Goal: Obtain resource: Obtain resource

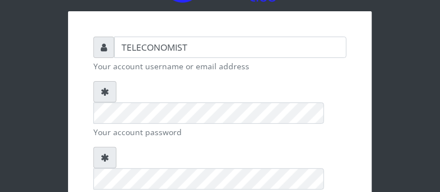
scroll to position [172, 0]
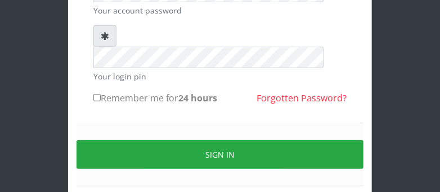
click at [94, 94] on input "Remember me for 24 hours" at bounding box center [96, 97] width 7 height 7
checkbox input "true"
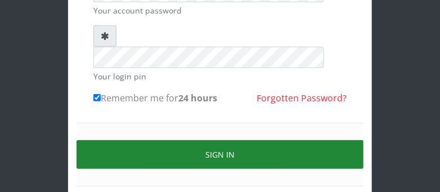
click at [360, 140] on button "Sign in" at bounding box center [219, 154] width 287 height 29
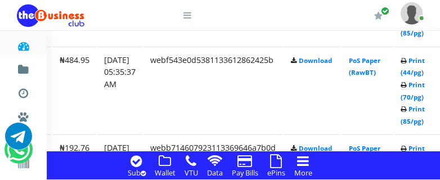
scroll to position [1222, 180]
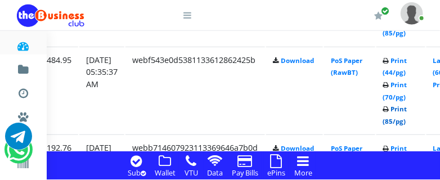
click at [407, 123] on link "Print (85/pg)" at bounding box center [395, 115] width 24 height 21
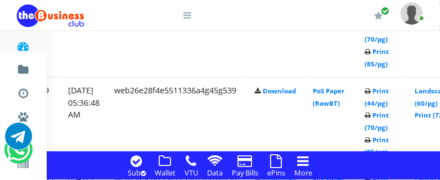
scroll to position [1103, 216]
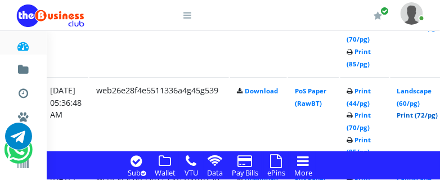
click at [426, 114] on link "Print (72/pg)" at bounding box center [417, 115] width 41 height 8
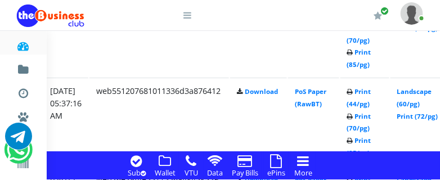
scroll to position [984, 216]
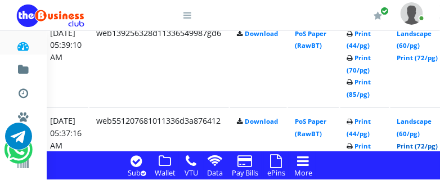
click at [433, 148] on link "Print (72/pg)" at bounding box center [417, 146] width 41 height 8
click at [426, 60] on link "Print (72/pg)" at bounding box center [417, 57] width 41 height 8
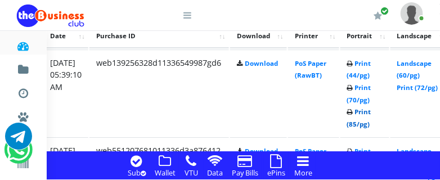
click at [371, 124] on link "Print (85/pg)" at bounding box center [359, 117] width 24 height 21
